Goal: Information Seeking & Learning: Learn about a topic

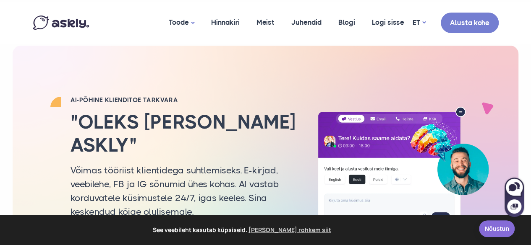
click at [496, 230] on link "Nõustun" at bounding box center [497, 229] width 36 height 17
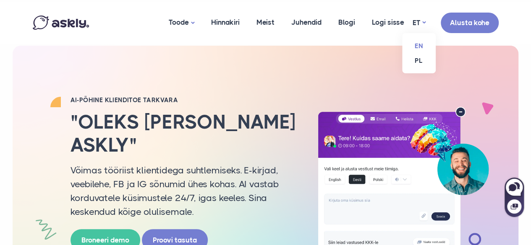
click at [419, 45] on link "EN" at bounding box center [419, 46] width 34 height 15
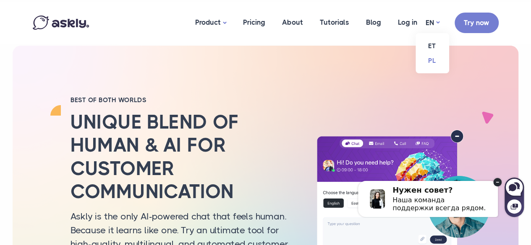
click at [432, 63] on link "PL" at bounding box center [432, 60] width 34 height 15
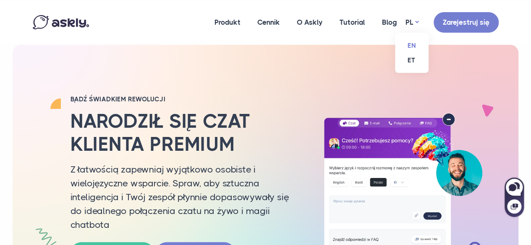
click at [414, 46] on link "EN" at bounding box center [412, 45] width 34 height 15
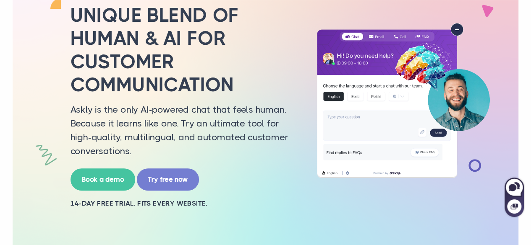
scroll to position [96, 0]
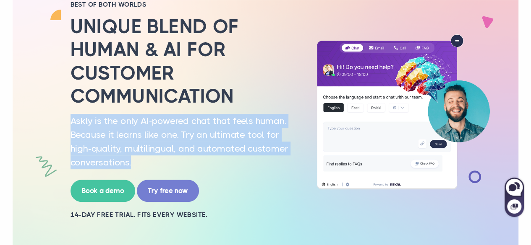
drag, startPoint x: 70, startPoint y: 119, endPoint x: 152, endPoint y: 167, distance: 95.0
click at [152, 167] on p "Askly is the only AI-powered chat that feels human. Because it learns like one.…" at bounding box center [183, 141] width 227 height 55
copy p "Askly is the only AI-powered chat that feels human. Because it learns like one.…"
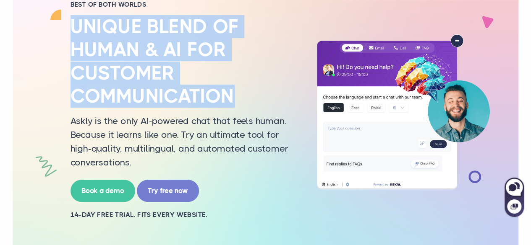
drag, startPoint x: 70, startPoint y: 23, endPoint x: 248, endPoint y: 89, distance: 189.7
click at [248, 89] on h2 "Unique blend of human & AI for customer communication" at bounding box center [183, 61] width 227 height 93
copy h2 "Unique blend of human & AI for customer communication"
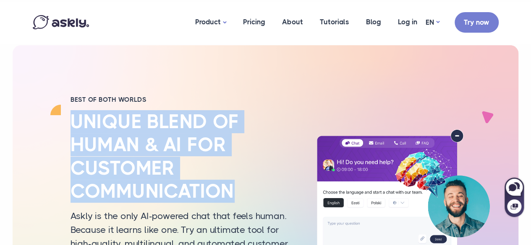
scroll to position [0, 0]
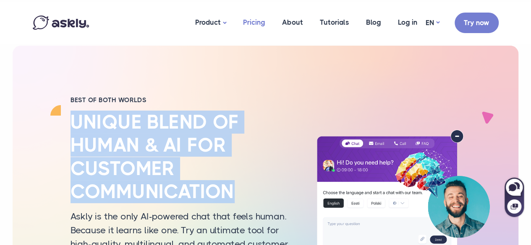
click at [257, 19] on link "Pricing" at bounding box center [253, 22] width 39 height 41
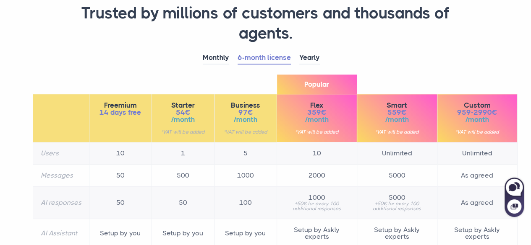
scroll to position [81, 0]
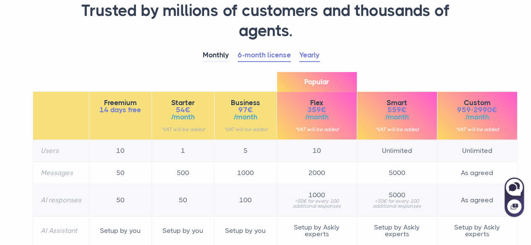
click at [312, 57] on link "Yearly" at bounding box center [309, 55] width 21 height 13
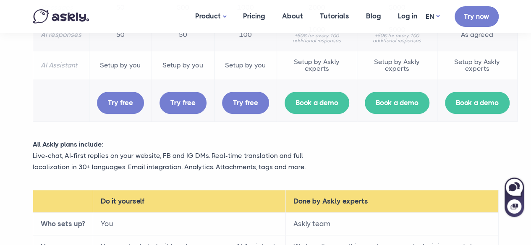
scroll to position [0, 0]
